Goal: Task Accomplishment & Management: Manage account settings

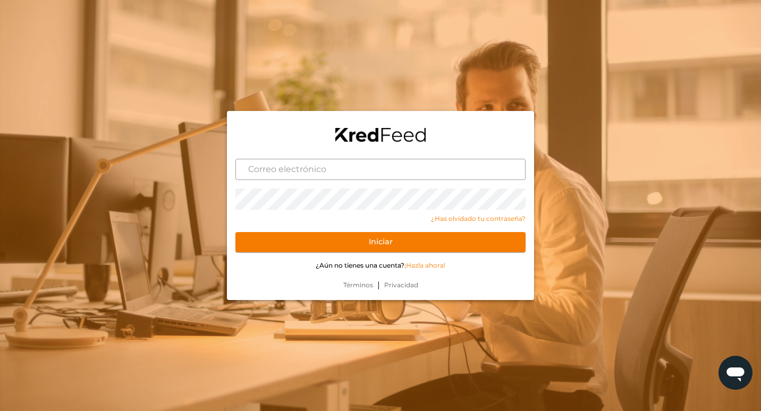
click at [352, 176] on input "text" at bounding box center [380, 169] width 290 height 21
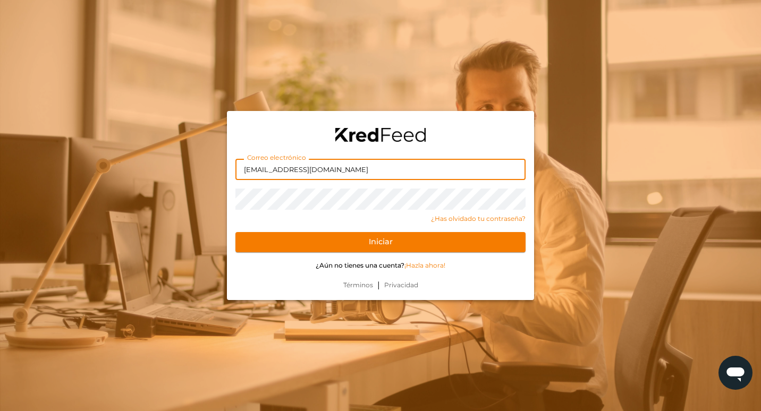
type input "robertoanayas@gmail.com"
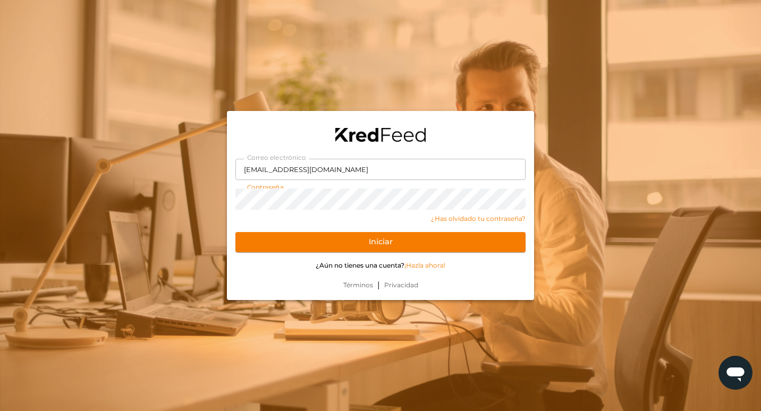
click at [235, 232] on button "Iniciar" at bounding box center [380, 242] width 290 height 20
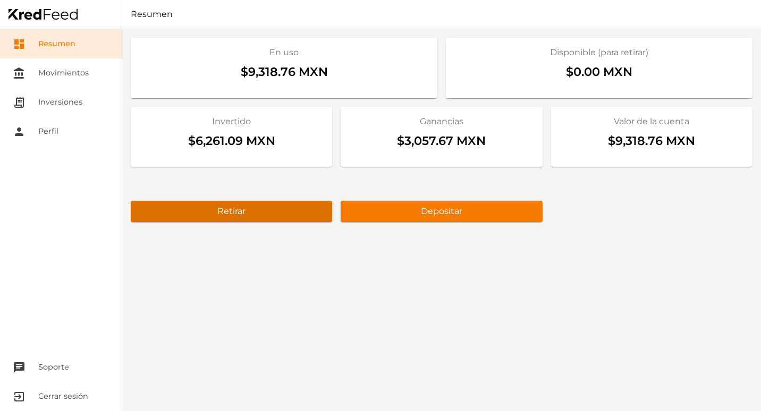
click at [274, 221] on button "Retirar" at bounding box center [231, 211] width 201 height 21
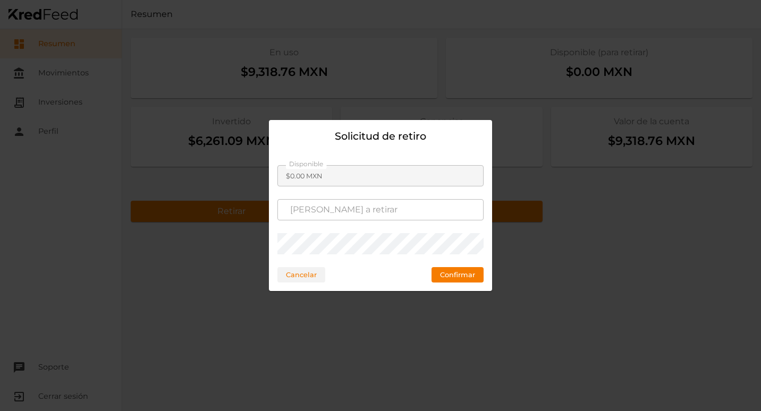
click at [294, 274] on button "Cancelar" at bounding box center [301, 274] width 48 height 15
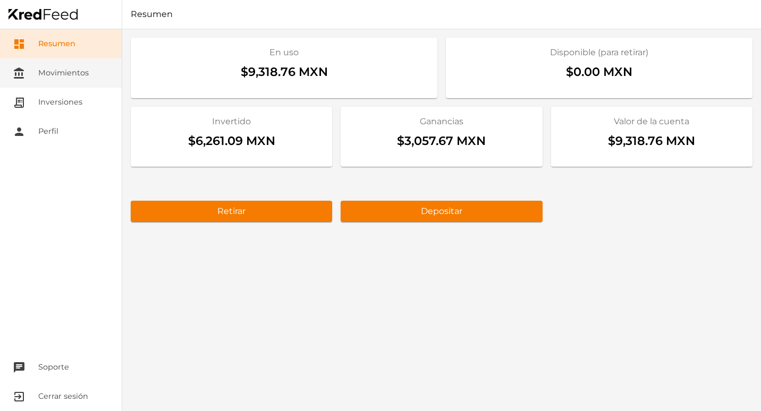
click at [61, 73] on link "account_balance Movimientos" at bounding box center [61, 72] width 122 height 29
